Goal: Information Seeking & Learning: Understand process/instructions

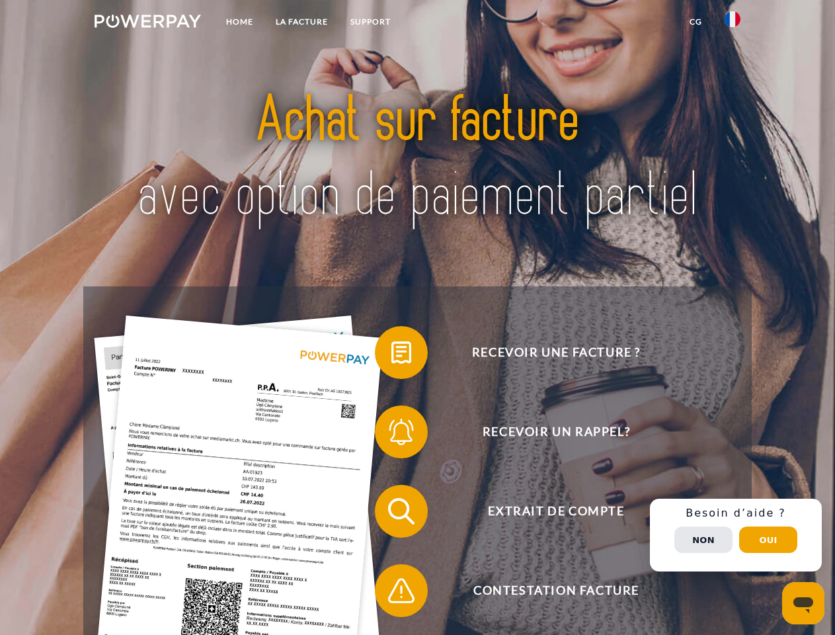
click at [147, 23] on img at bounding box center [148, 21] width 106 height 13
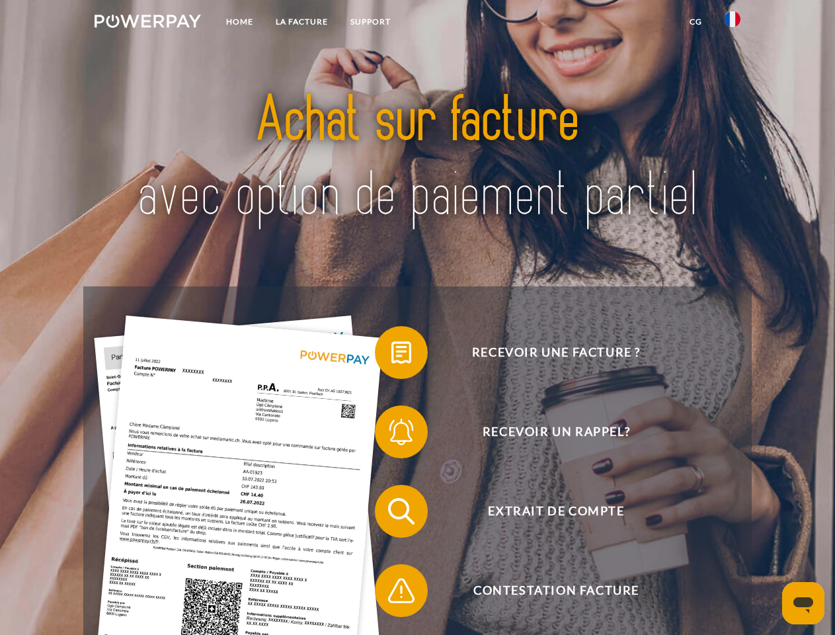
click at [733, 23] on img at bounding box center [733, 19] width 16 height 16
click at [696, 22] on link "CG" at bounding box center [696, 22] width 35 height 24
click at [392, 355] on span at bounding box center [382, 352] width 66 height 66
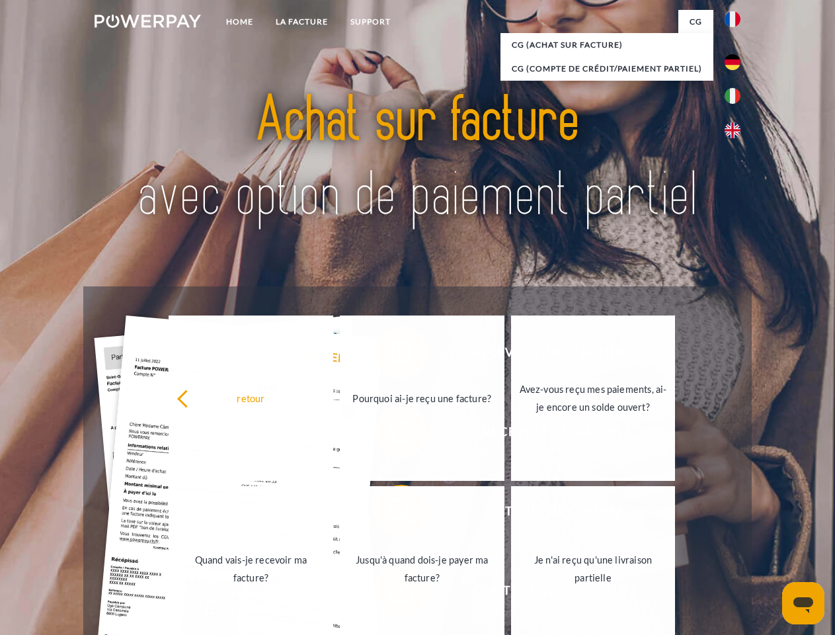
click at [392, 435] on div "retour Pourquoi ai-je reçu une facture? Avez-vous reçu mes paiements, ai-je enc…" at bounding box center [422, 483] width 534 height 341
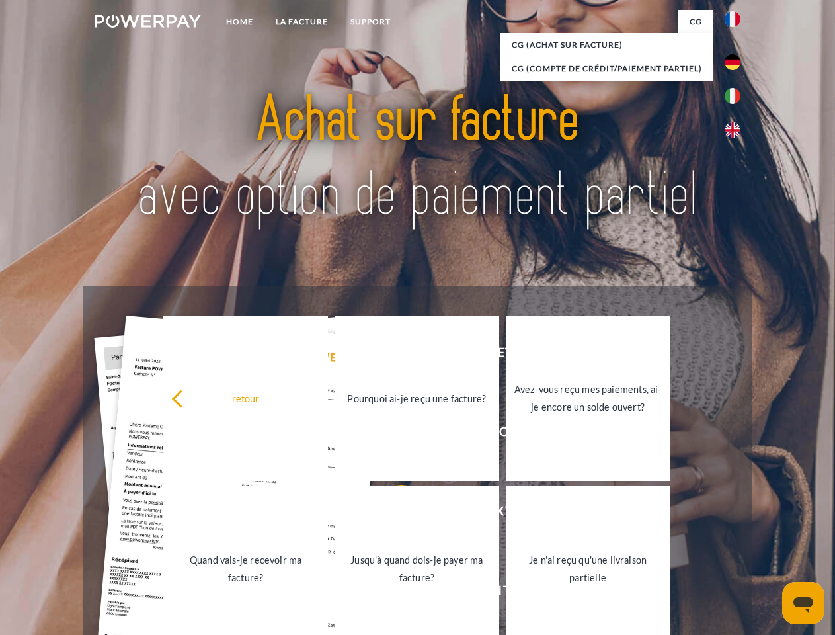
click at [392, 514] on link "Jusqu'à quand dois-je payer ma facture?" at bounding box center [417, 568] width 165 height 165
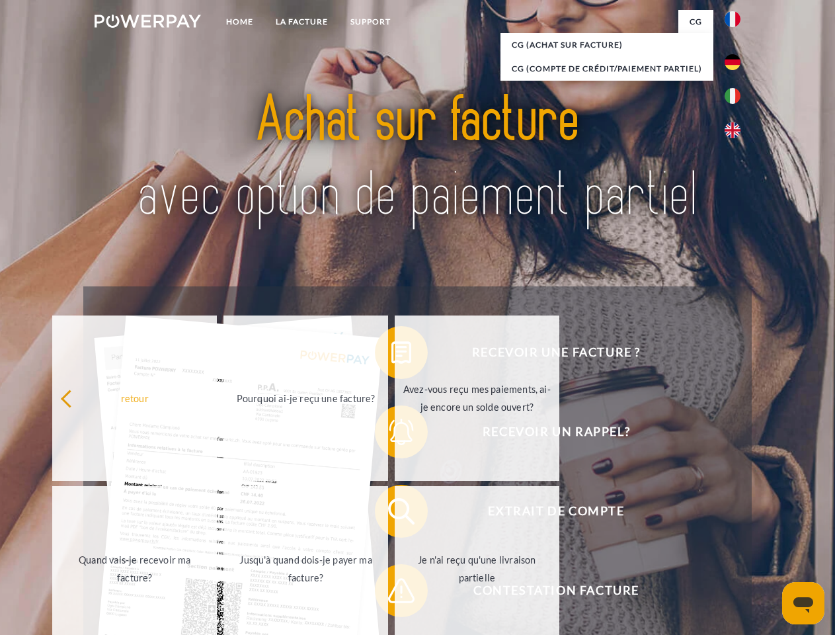
click at [392, 593] on span at bounding box center [382, 591] width 66 height 66
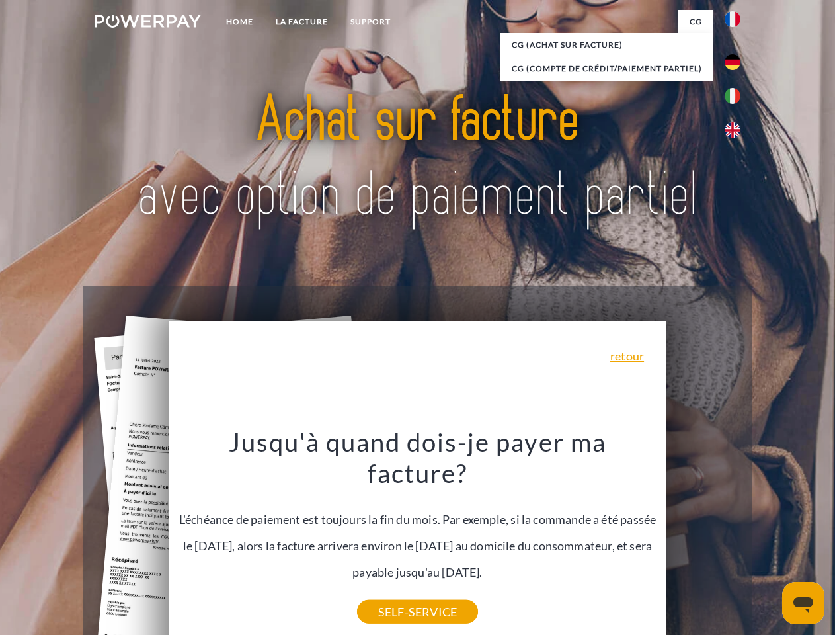
click at [736, 535] on div "Recevoir une facture ? Recevoir un rappel? Extrait de compte retour" at bounding box center [417, 550] width 668 height 529
click at [704, 538] on span "Extrait de compte" at bounding box center [556, 511] width 324 height 53
click at [769, 540] on header "Home LA FACTURE Support" at bounding box center [417, 456] width 835 height 913
